Goal: Task Accomplishment & Management: Use online tool/utility

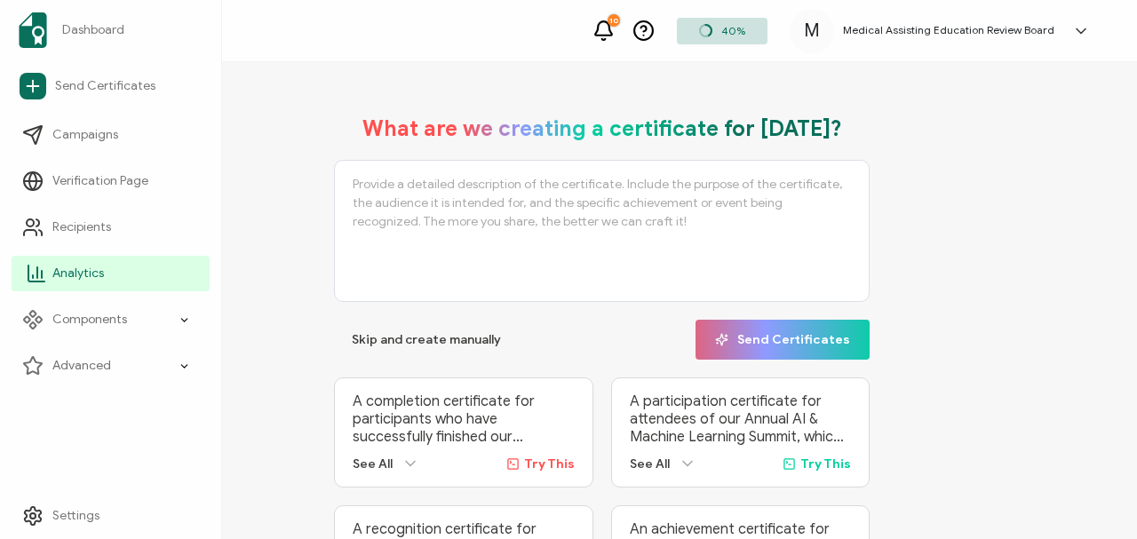
click at [76, 268] on span "Analytics" at bounding box center [78, 274] width 52 height 18
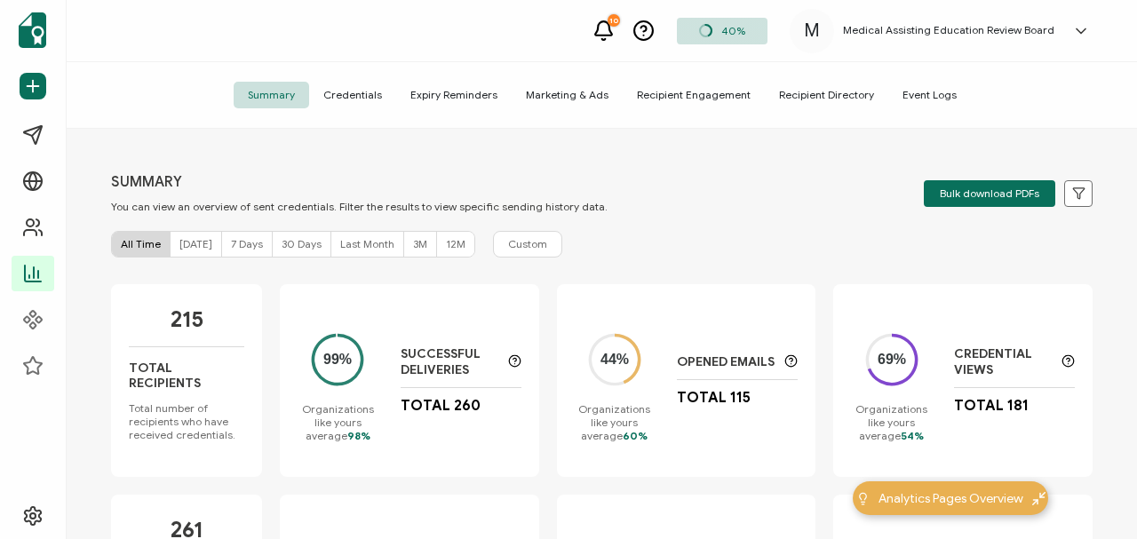
click at [234, 247] on span "7 Days" at bounding box center [247, 243] width 32 height 13
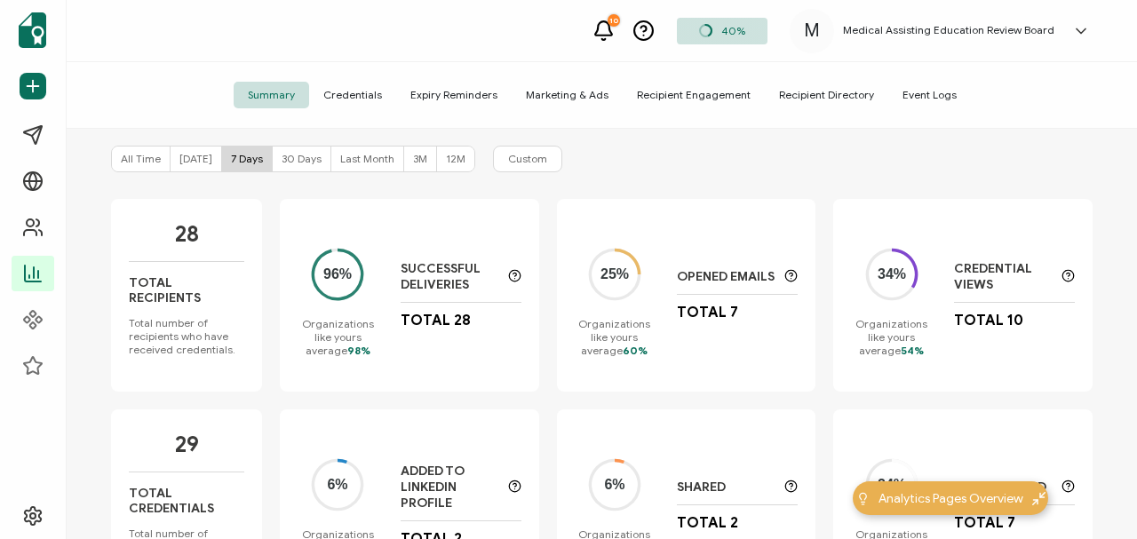
scroll to position [60, 0]
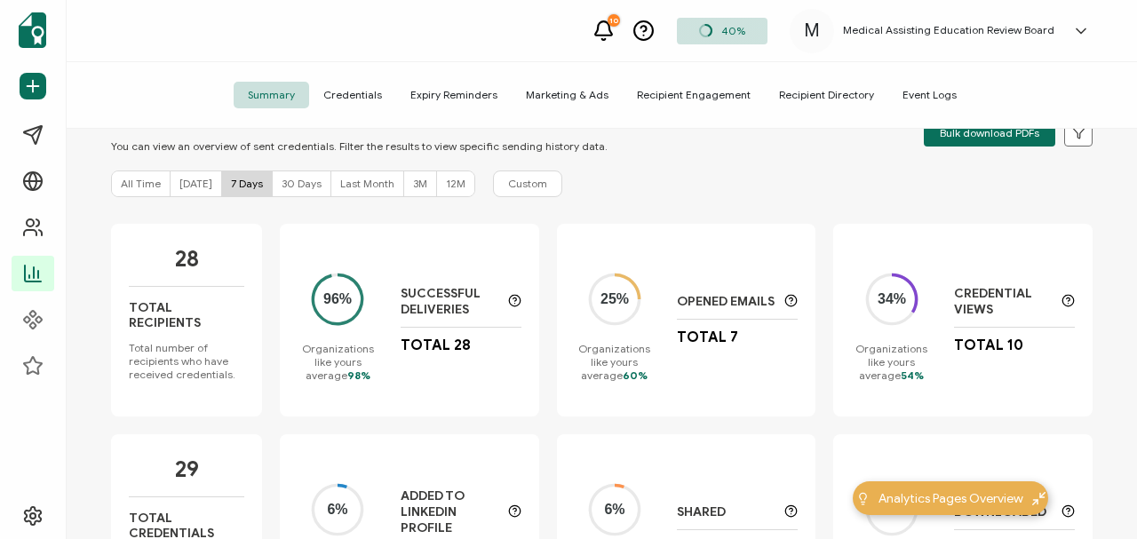
click at [363, 94] on span "Credentials" at bounding box center [352, 95] width 87 height 27
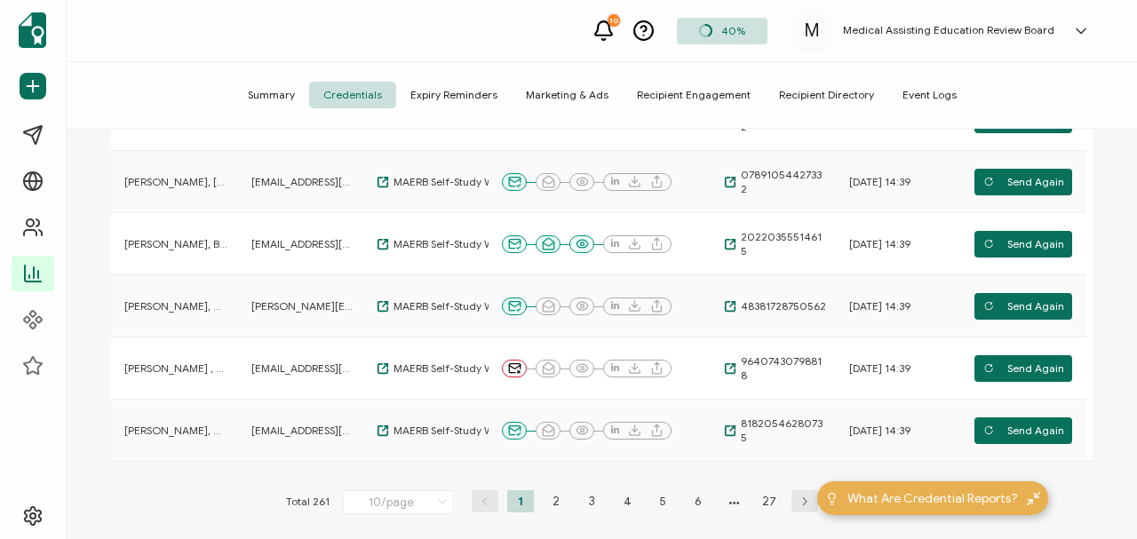
scroll to position [555, 0]
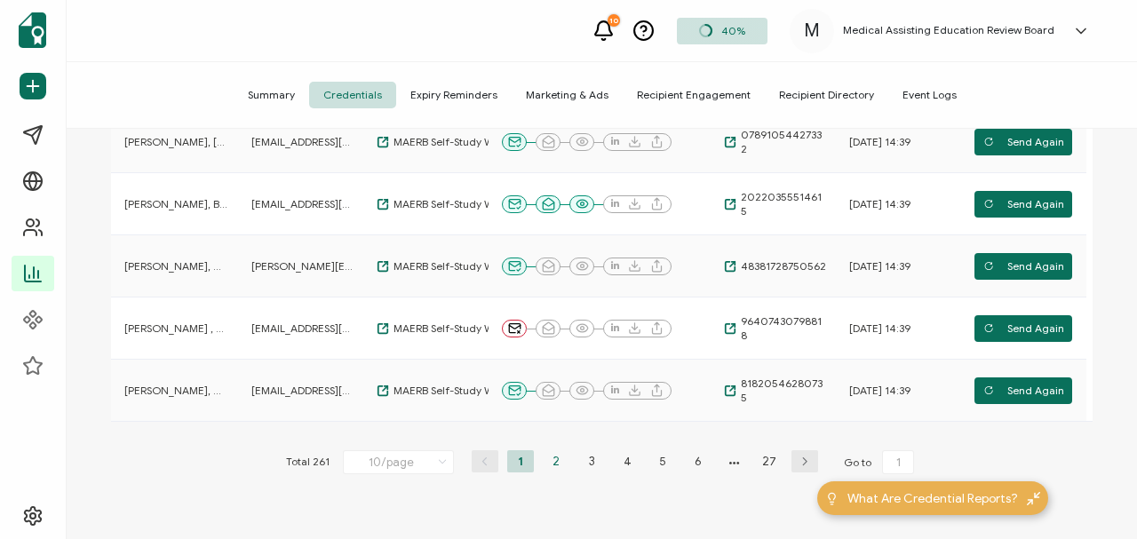
click at [553, 464] on li "2" at bounding box center [556, 461] width 27 height 22
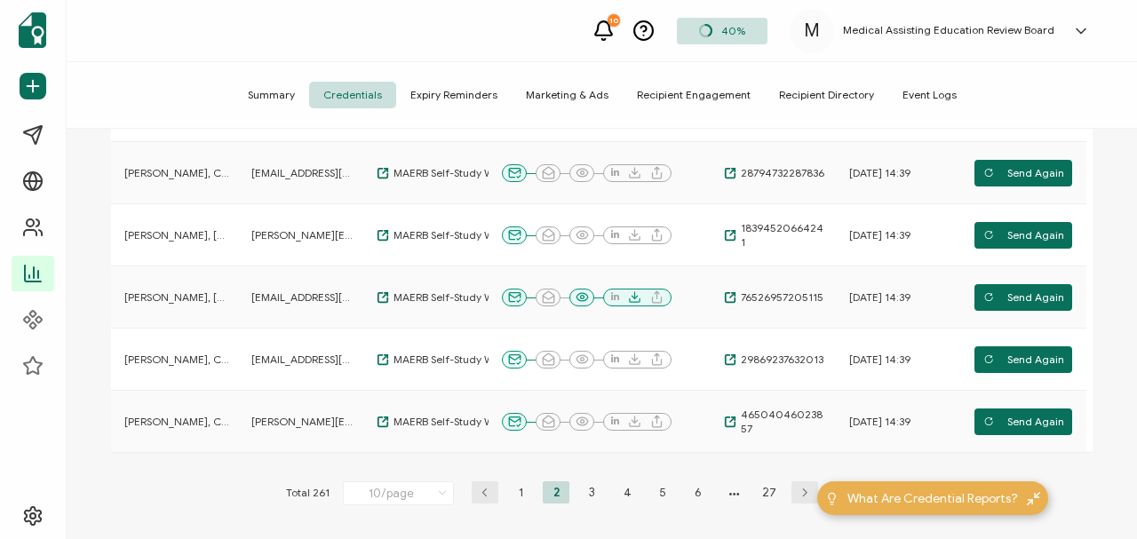
scroll to position [528, 0]
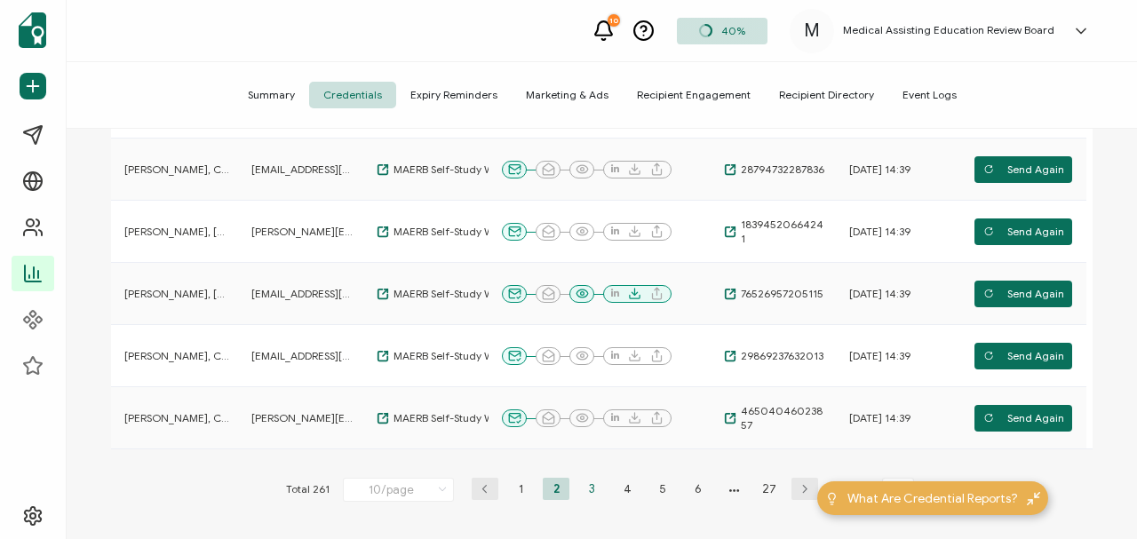
click at [585, 490] on li "3" at bounding box center [591, 489] width 27 height 22
type input "3"
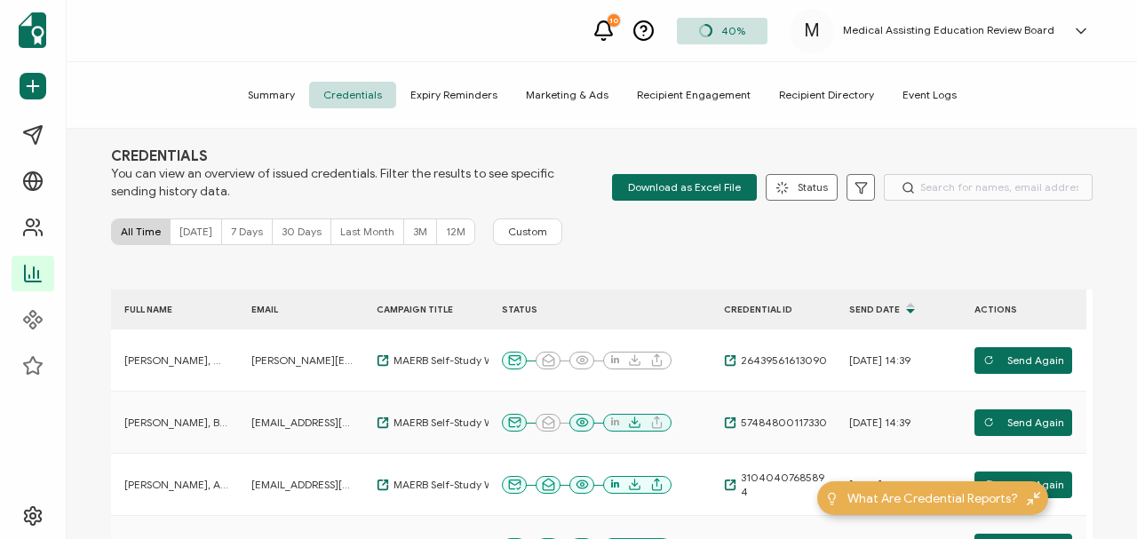
scroll to position [0, 0]
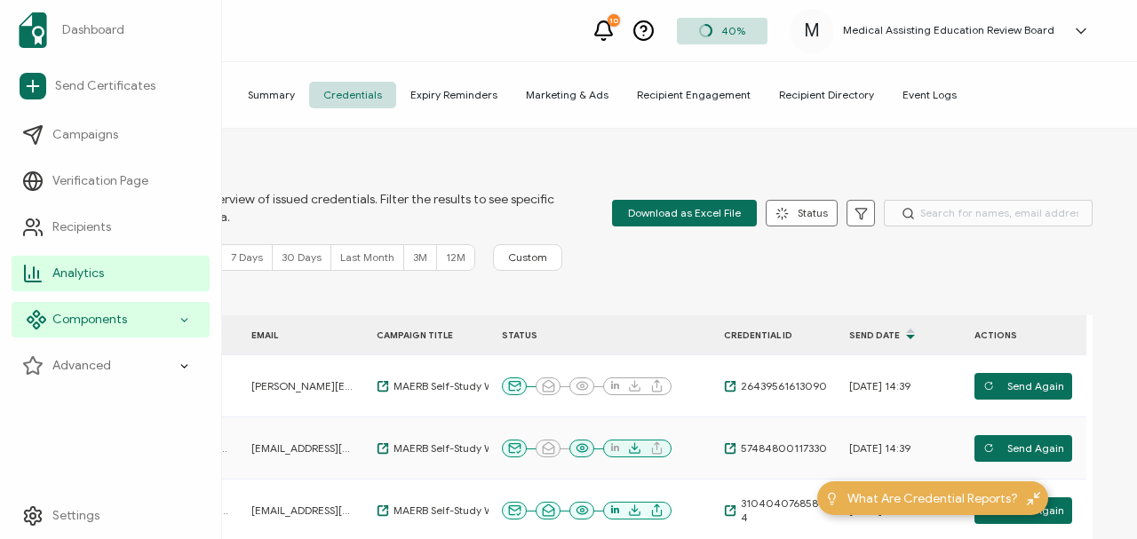
click at [83, 315] on span "Components" at bounding box center [89, 320] width 75 height 18
click at [85, 320] on span "Components" at bounding box center [89, 320] width 75 height 18
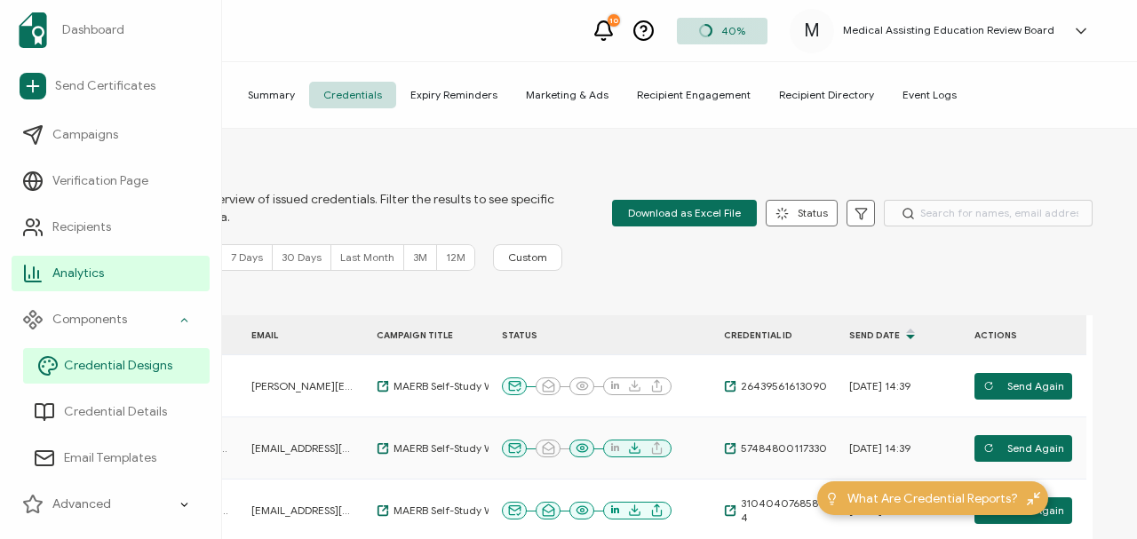
click at [112, 364] on span "Credential Designs" at bounding box center [118, 366] width 108 height 18
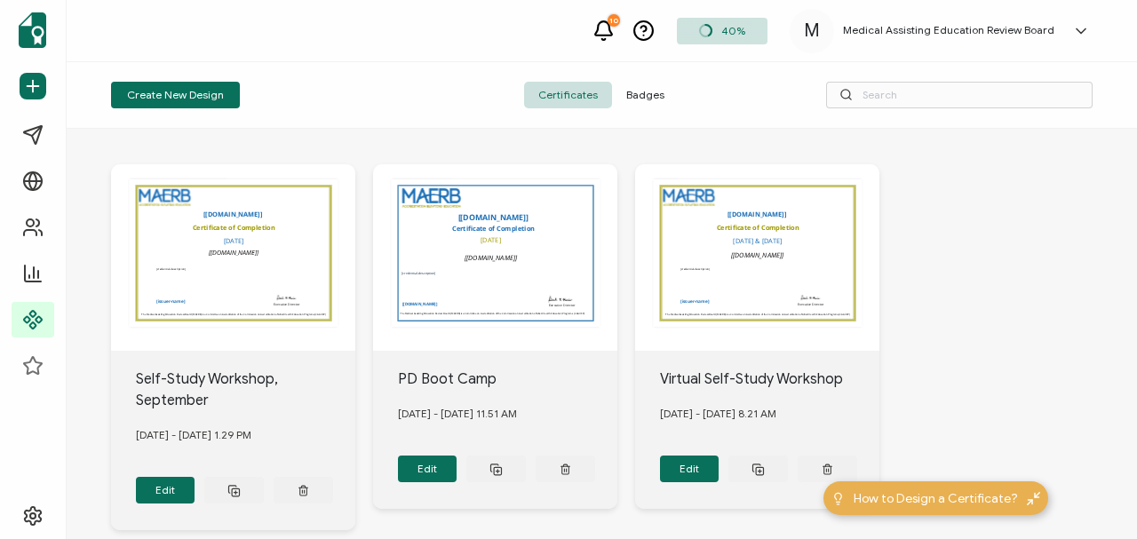
click at [647, 93] on span "Badges" at bounding box center [645, 95] width 67 height 27
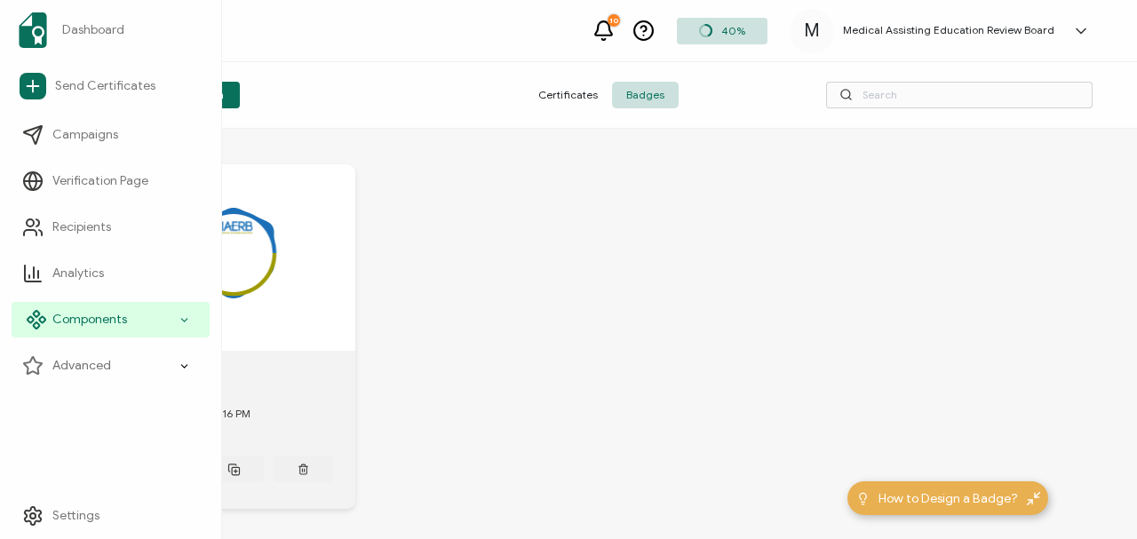
click at [89, 319] on span "Components" at bounding box center [89, 320] width 75 height 18
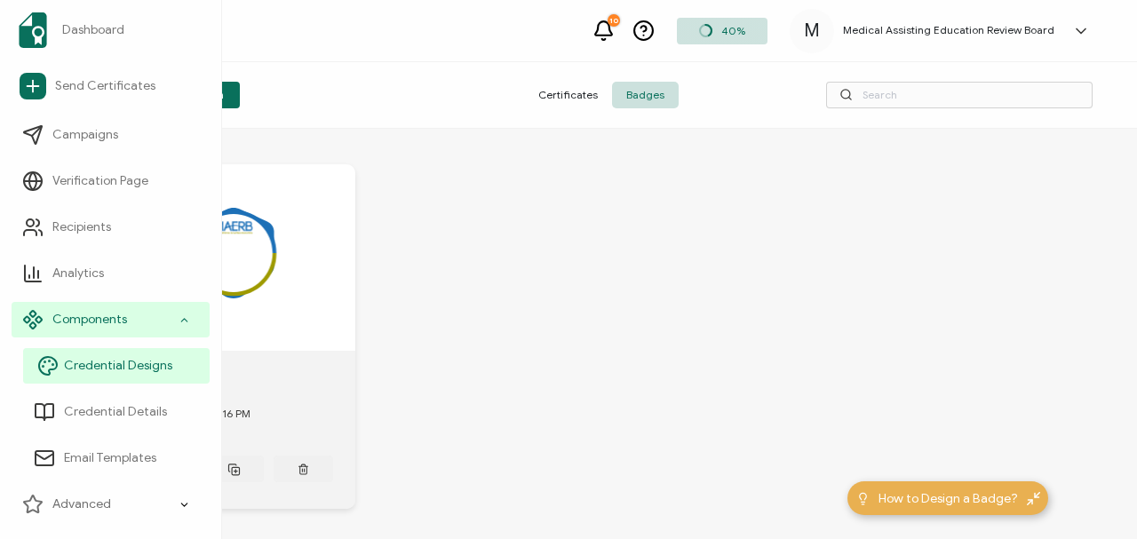
click at [101, 365] on span "Credential Designs" at bounding box center [118, 366] width 108 height 18
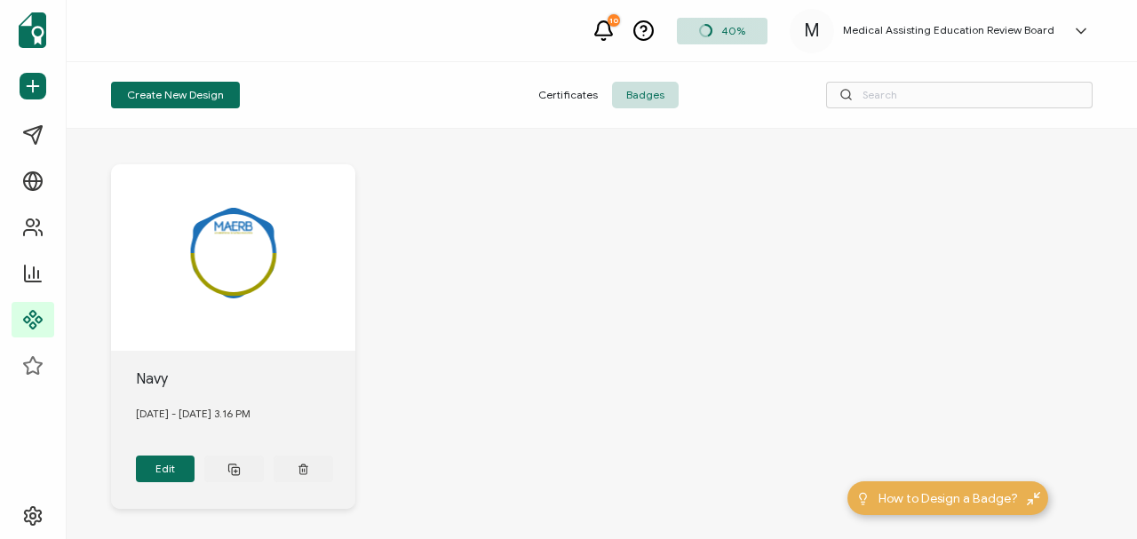
click at [576, 97] on span "Certificates" at bounding box center [568, 95] width 88 height 27
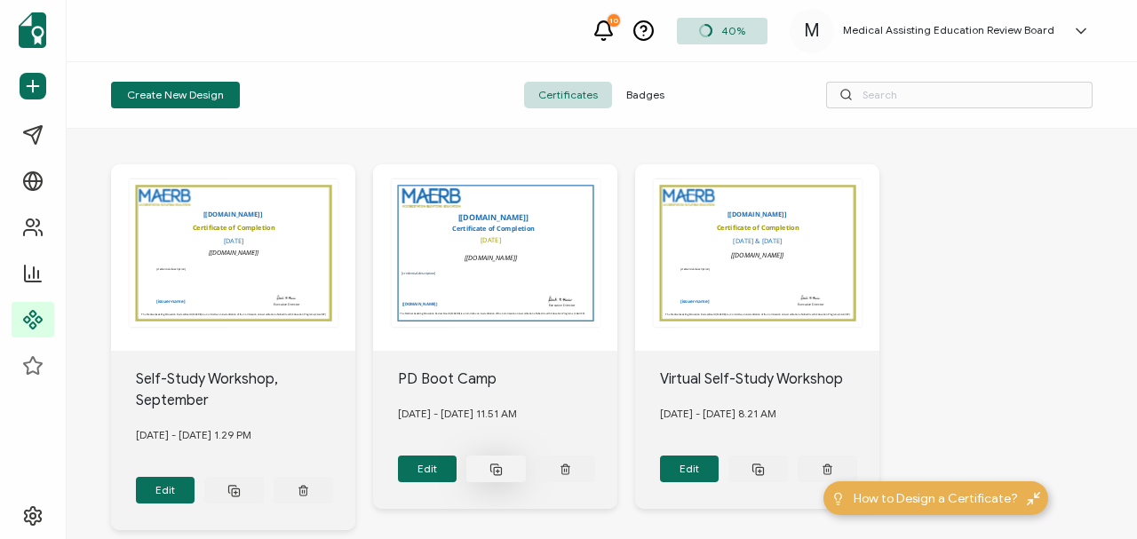
click at [498, 466] on icon at bounding box center [496, 469] width 13 height 13
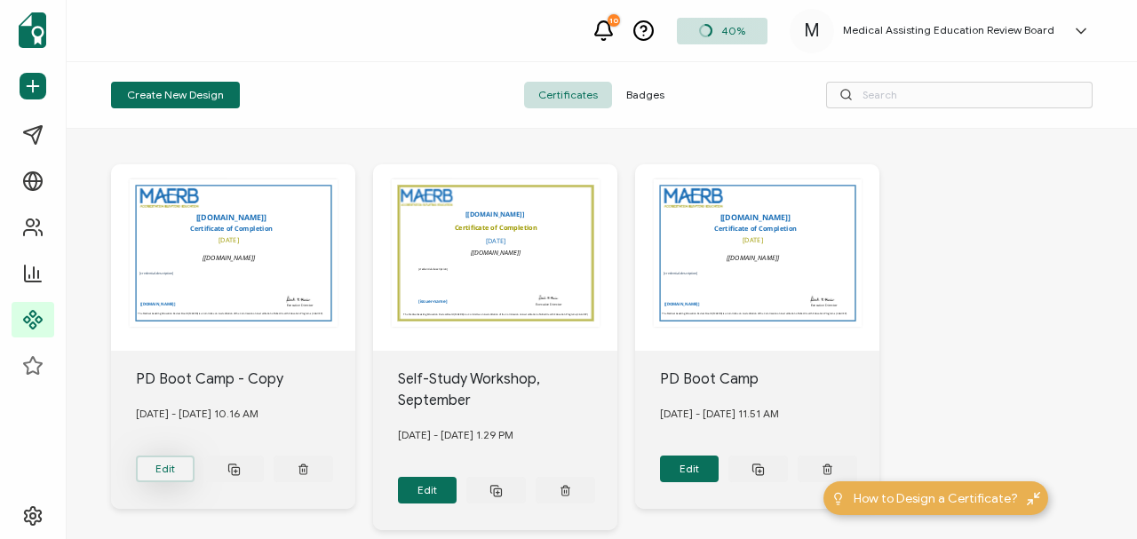
click at [169, 460] on button "Edit" at bounding box center [166, 469] width 60 height 27
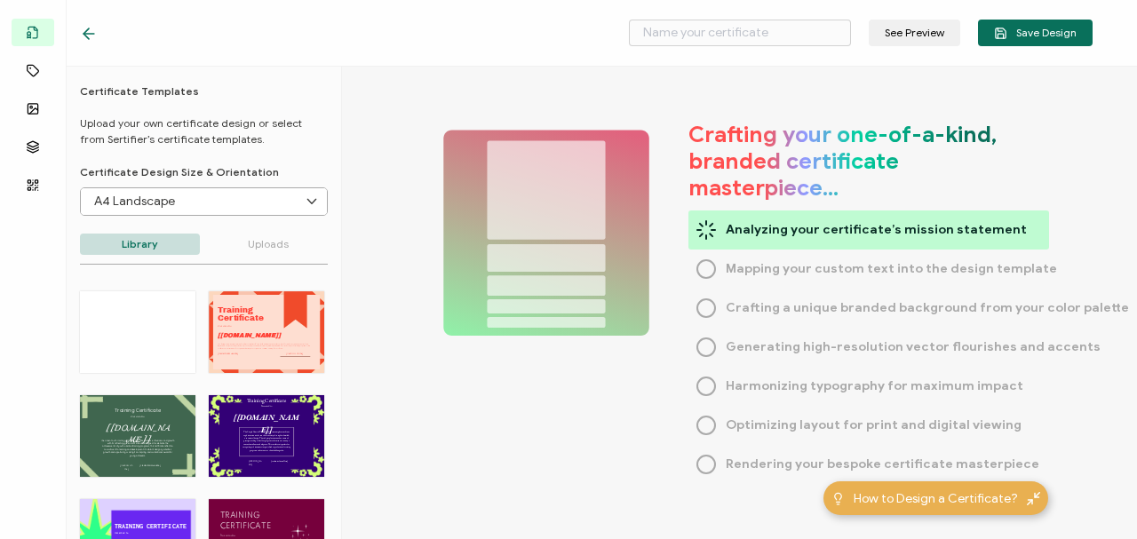
type input "PD Boot Camp - Copy"
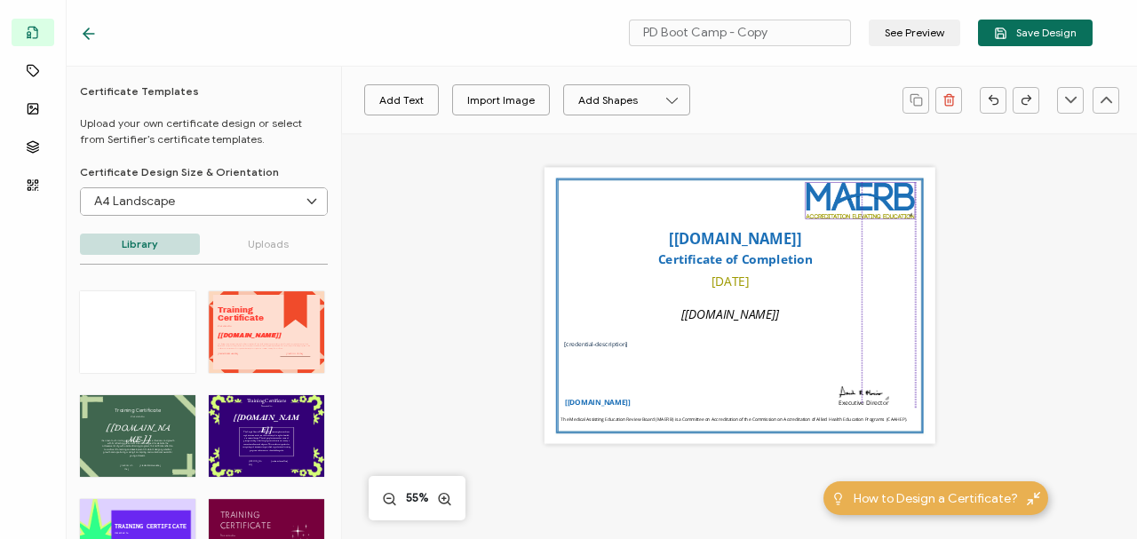
drag, startPoint x: 635, startPoint y: 196, endPoint x: 876, endPoint y: 195, distance: 240.8
click at [876, 195] on img at bounding box center [860, 201] width 109 height 36
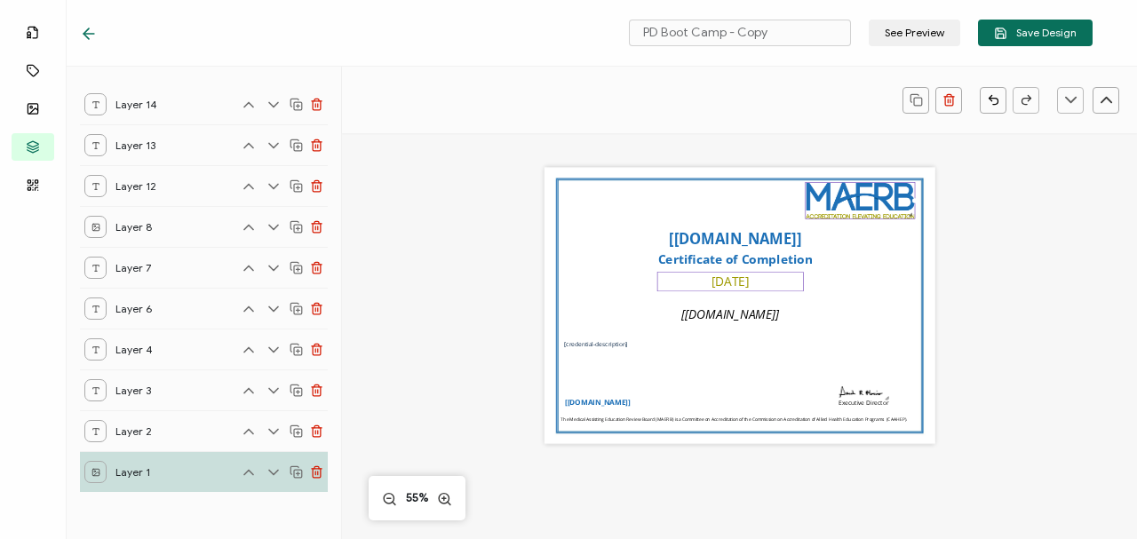
click at [720, 281] on pre "[DATE]" at bounding box center [731, 281] width 38 height 17
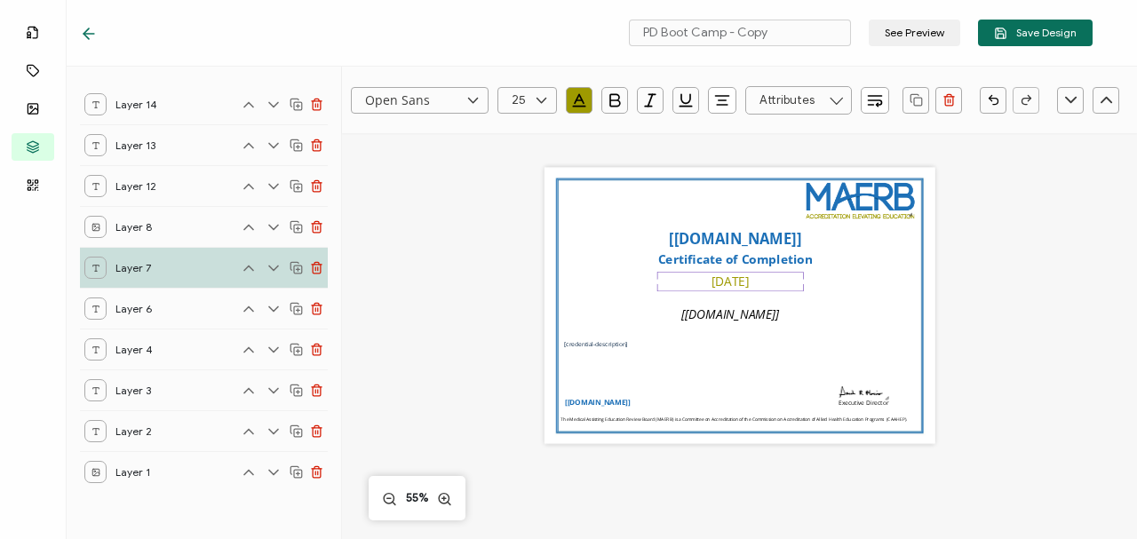
click at [750, 282] on pre "[DATE]" at bounding box center [731, 281] width 38 height 17
click at [777, 281] on div "[DATE]" at bounding box center [730, 282] width 147 height 20
click at [776, 280] on div "[DATE]" at bounding box center [730, 282] width 147 height 20
drag, startPoint x: 776, startPoint y: 280, endPoint x: 734, endPoint y: 277, distance: 41.8
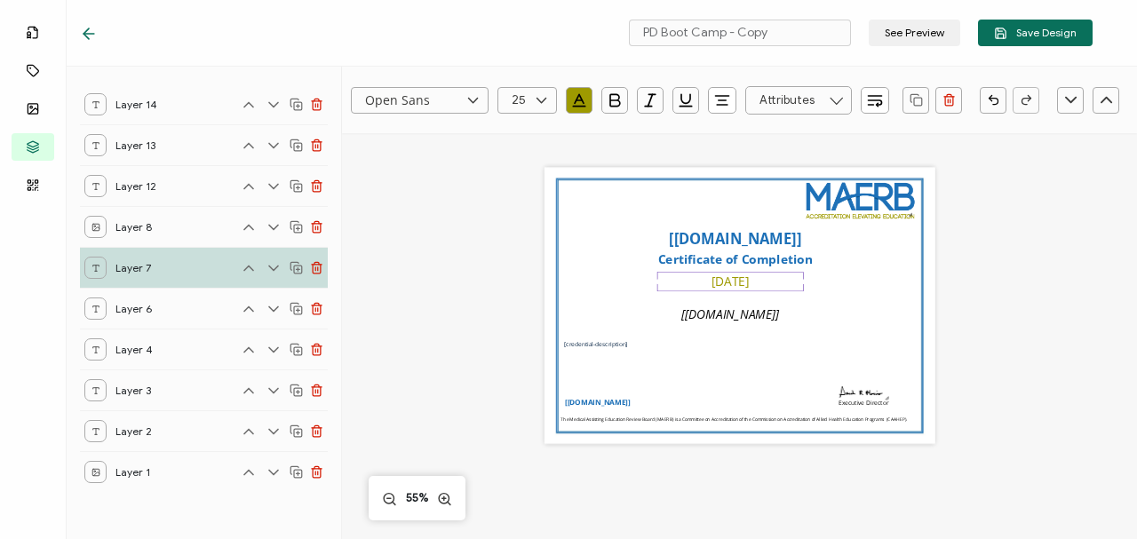
click at [734, 277] on div "[DATE]" at bounding box center [730, 282] width 147 height 20
drag, startPoint x: 761, startPoint y: 282, endPoint x: 683, endPoint y: 282, distance: 77.3
click at [683, 282] on div "[DATE]" at bounding box center [730, 282] width 147 height 20
click at [688, 281] on div "[DATE]" at bounding box center [730, 282] width 147 height 20
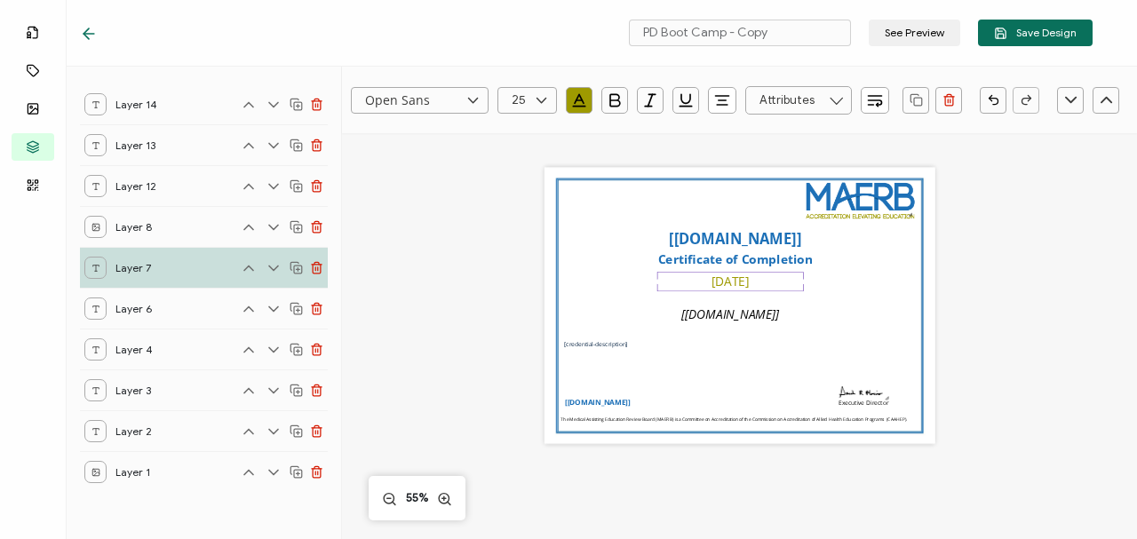
click at [590, 216] on div "Automatically inserts the name of your institution as provided in the issuer de…" at bounding box center [740, 306] width 391 height 276
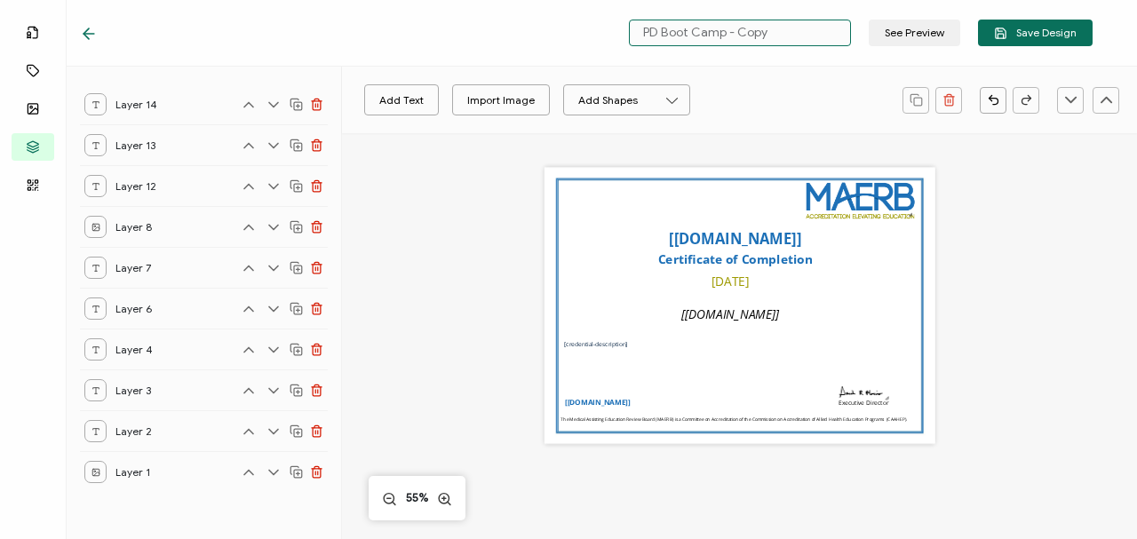
click at [737, 37] on input "PD Boot Camp - Copy" at bounding box center [740, 33] width 222 height 27
drag, startPoint x: 783, startPoint y: 33, endPoint x: 619, endPoint y: 28, distance: 163.6
click at [619, 28] on div "PD Boot Camp - Copy See Preview Save Design" at bounding box center [587, 33] width 1102 height 67
type input "Site Surveyor Training"
click at [554, 242] on div "Automatically inserts the name of your institution as provided in the issuer de…" at bounding box center [740, 306] width 391 height 276
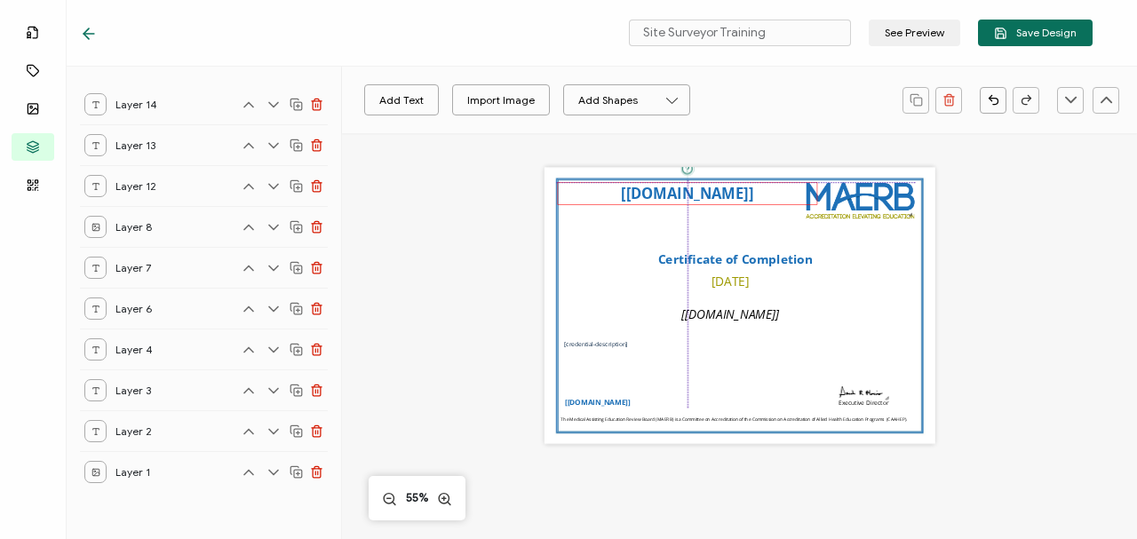
drag, startPoint x: 744, startPoint y: 241, endPoint x: 695, endPoint y: 194, distance: 67.9
click at [695, 194] on pre "[[DOMAIN_NAME]]" at bounding box center [687, 194] width 132 height 20
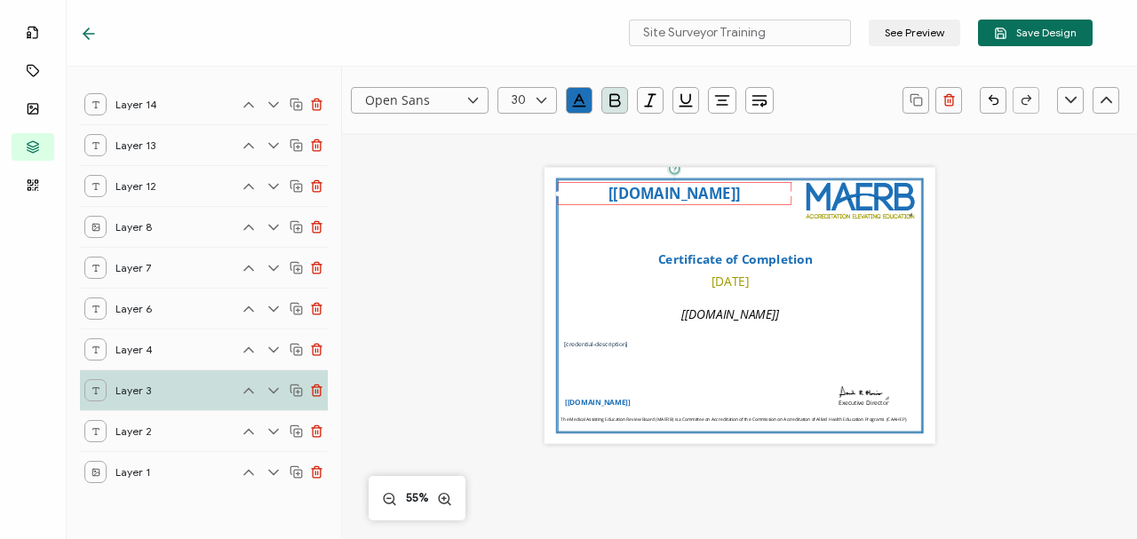
drag, startPoint x: 815, startPoint y: 193, endPoint x: 769, endPoint y: 195, distance: 45.3
click at [769, 195] on div "The name of the credential, which can be edited during the creation or editing …" at bounding box center [674, 193] width 235 height 23
click at [704, 194] on pre "[[DOMAIN_NAME]]" at bounding box center [675, 194] width 132 height 20
click at [682, 188] on pre "[[DOMAIN_NAME]]" at bounding box center [675, 194] width 132 height 20
click at [724, 100] on icon "button" at bounding box center [722, 100] width 7 height 0
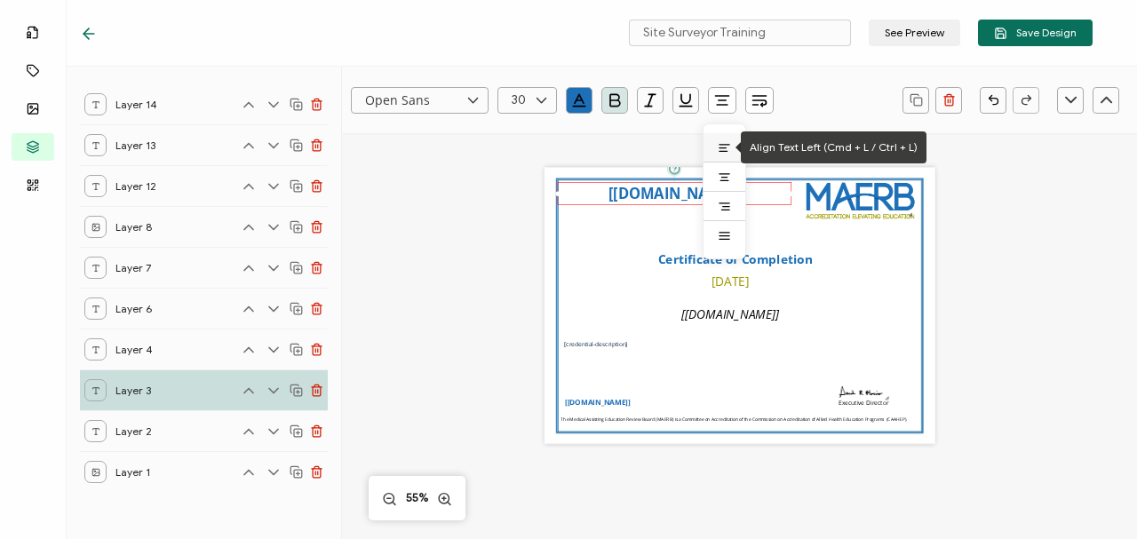
click at [721, 145] on icon at bounding box center [725, 145] width 10 height 0
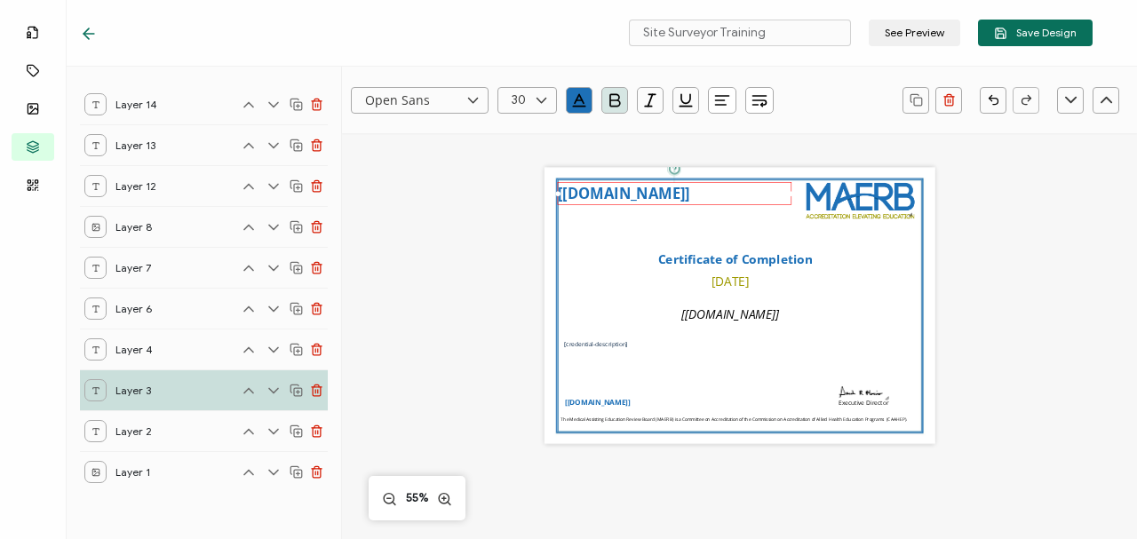
click at [693, 222] on div "Automatically inserts the name of your institution as provided in the issuer de…" at bounding box center [740, 306] width 391 height 276
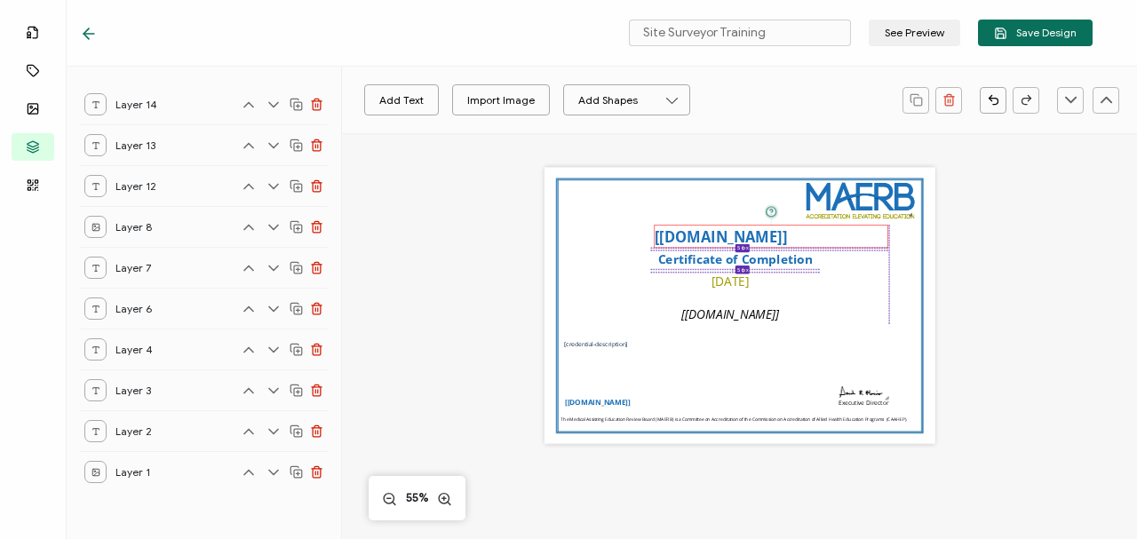
drag, startPoint x: 620, startPoint y: 192, endPoint x: 716, endPoint y: 235, distance: 105.0
click at [716, 235] on pre "[[DOMAIN_NAME]]" at bounding box center [721, 237] width 132 height 20
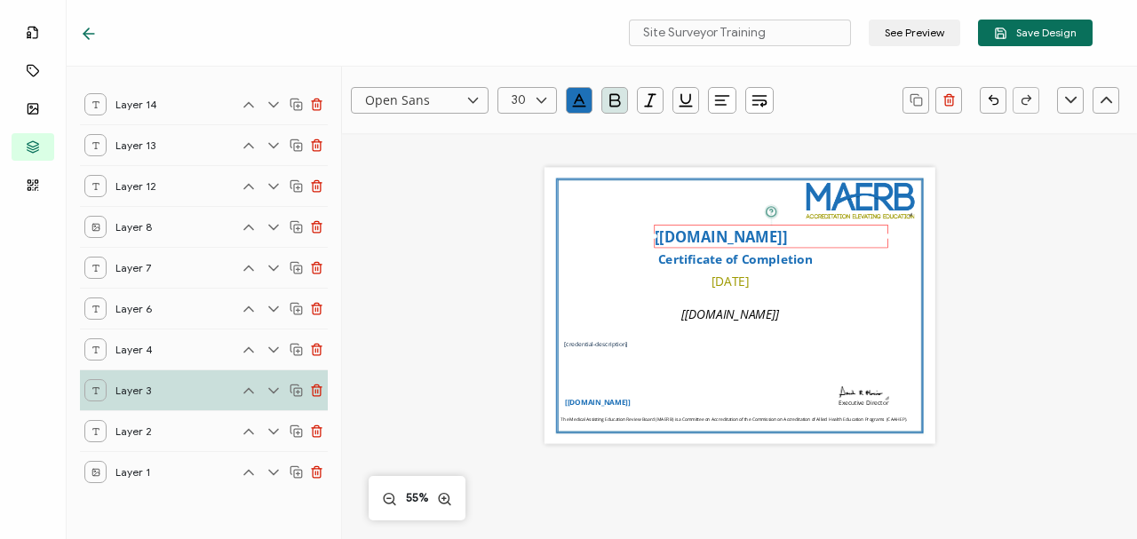
click at [721, 98] on icon "button" at bounding box center [722, 101] width 18 height 18
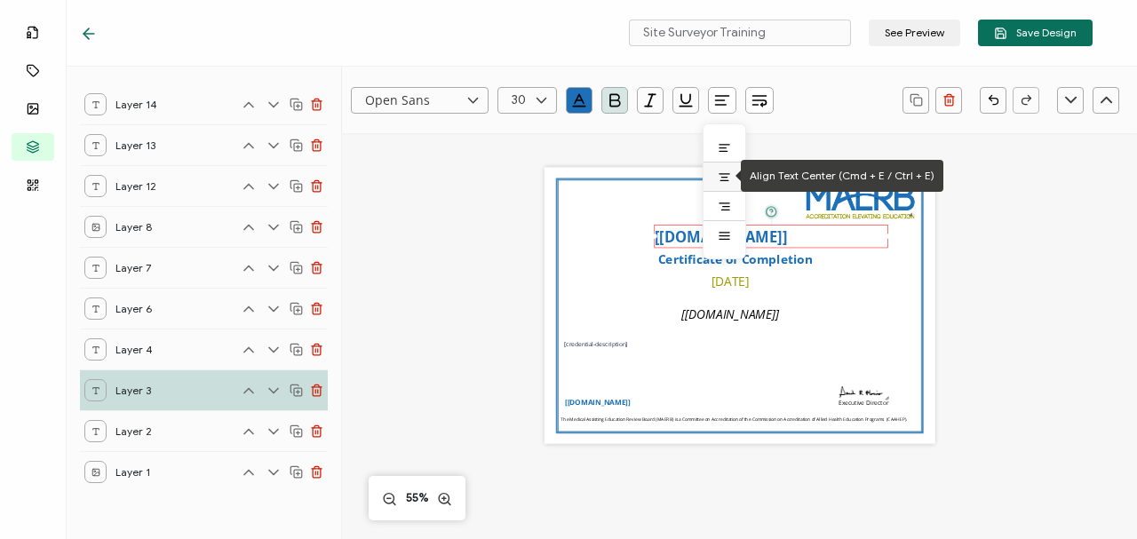
click at [724, 178] on icon at bounding box center [724, 177] width 13 height 13
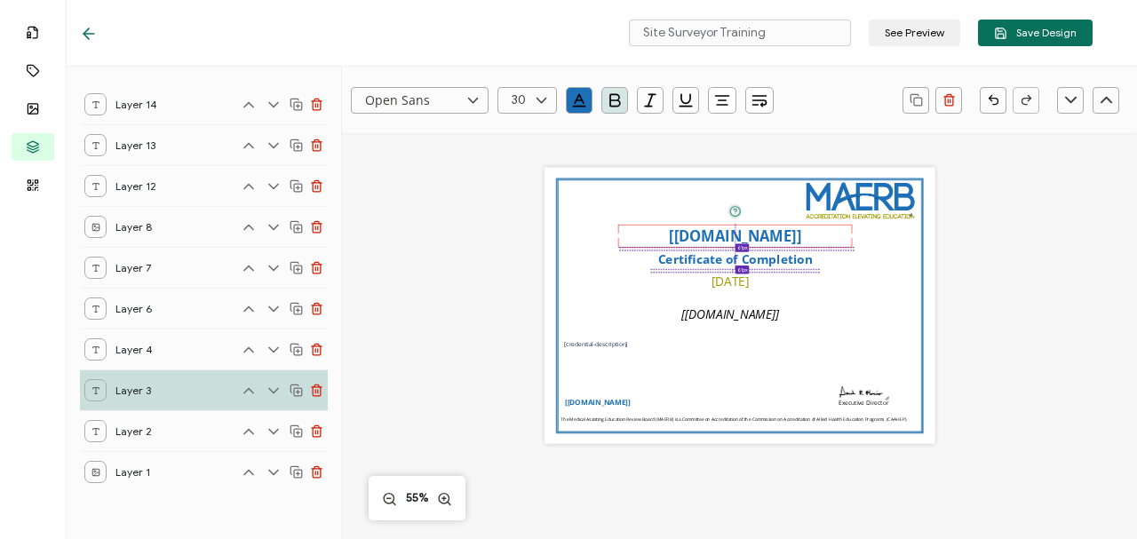
drag, startPoint x: 746, startPoint y: 234, endPoint x: 712, endPoint y: 235, distance: 34.7
click at [712, 235] on pre "[[DOMAIN_NAME]]" at bounding box center [735, 236] width 132 height 20
click at [892, 313] on div "Automatically inserts the name of your institution as provided in the issuer de…" at bounding box center [740, 306] width 391 height 276
